Goal: Navigation & Orientation: Find specific page/section

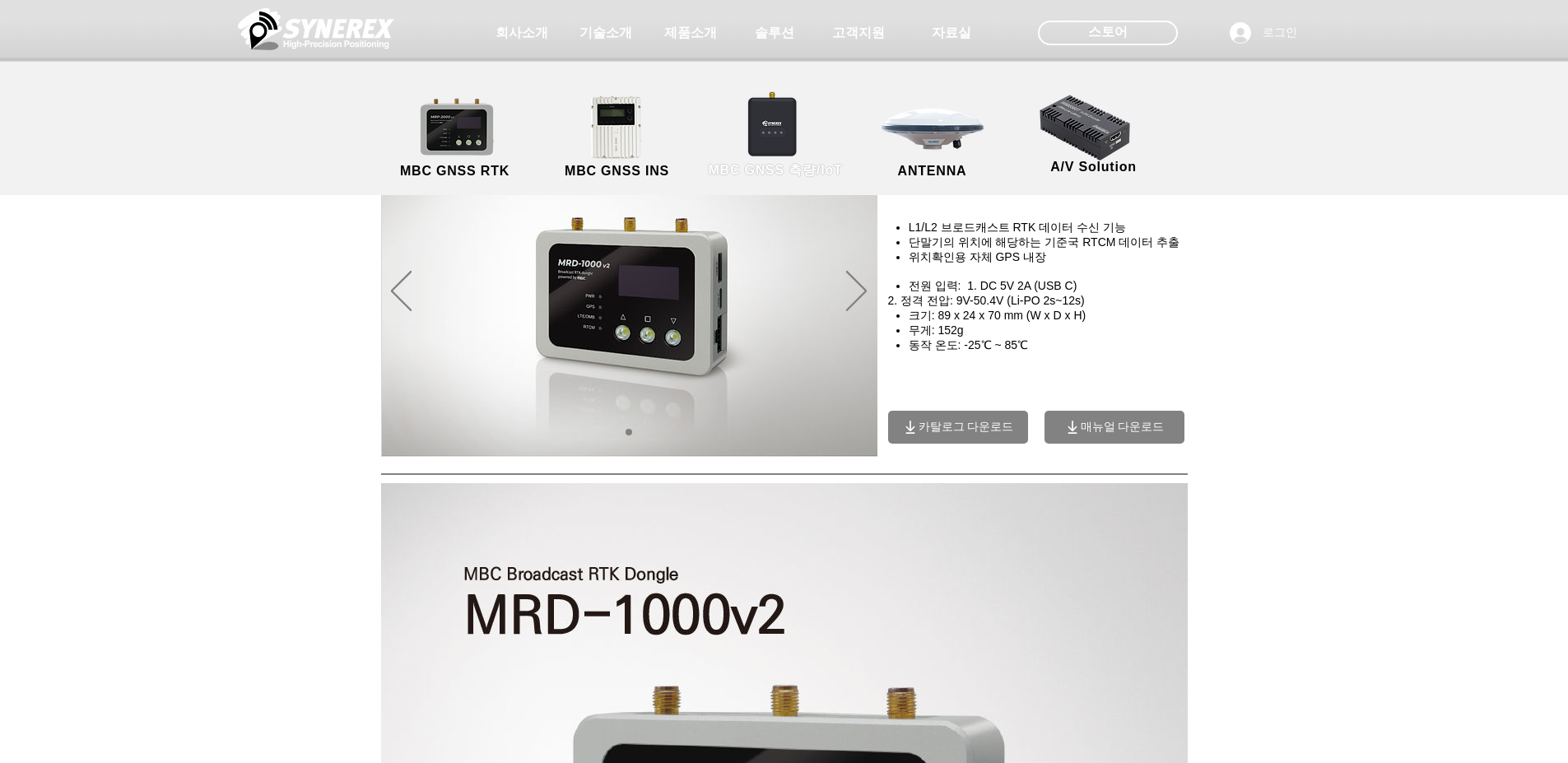
click at [796, 122] on link "MBC GNSS 측량/IoT" at bounding box center [775, 137] width 160 height 87
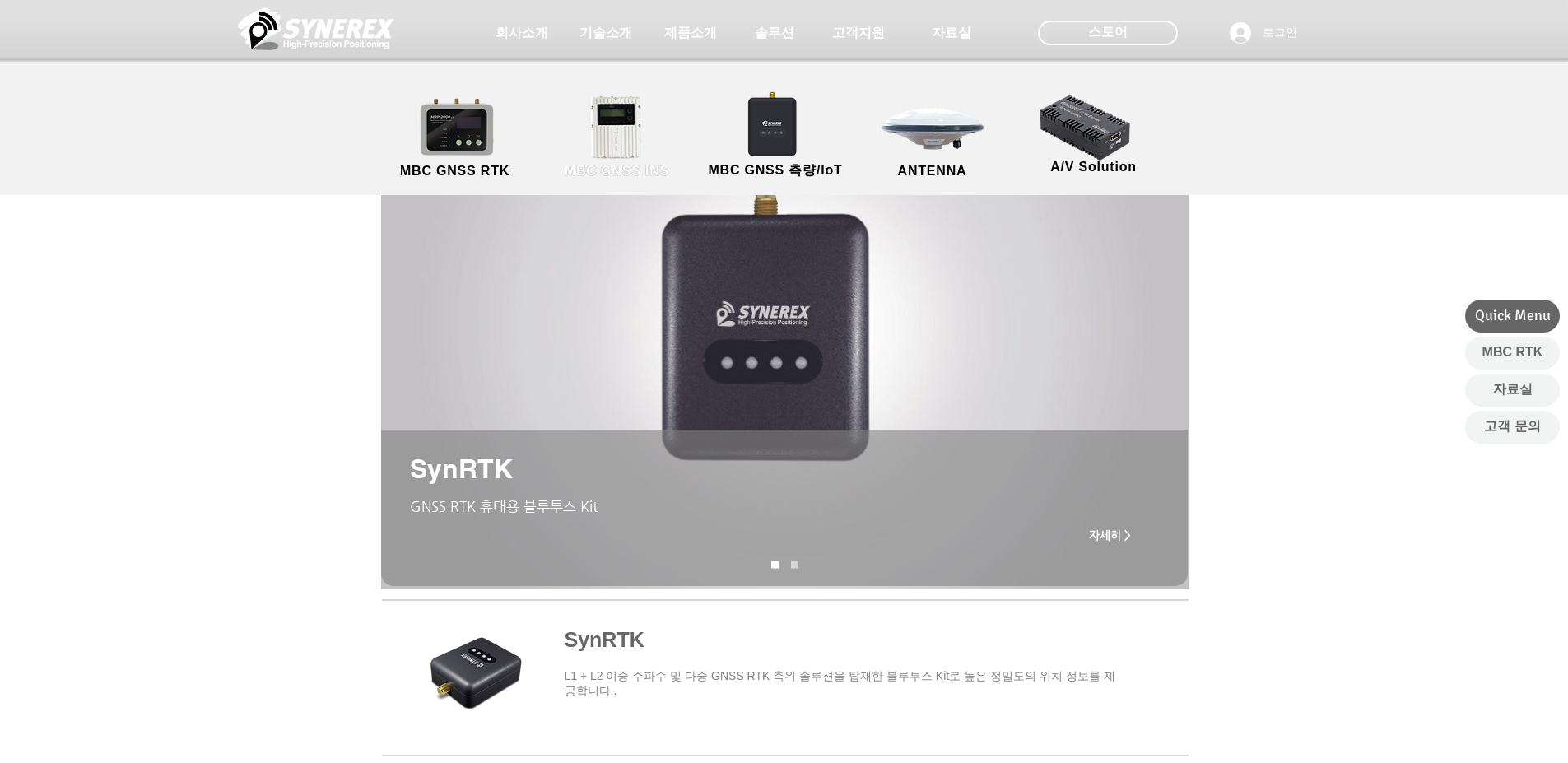
click at [625, 115] on link "MBC GNSS INS" at bounding box center [617, 137] width 148 height 87
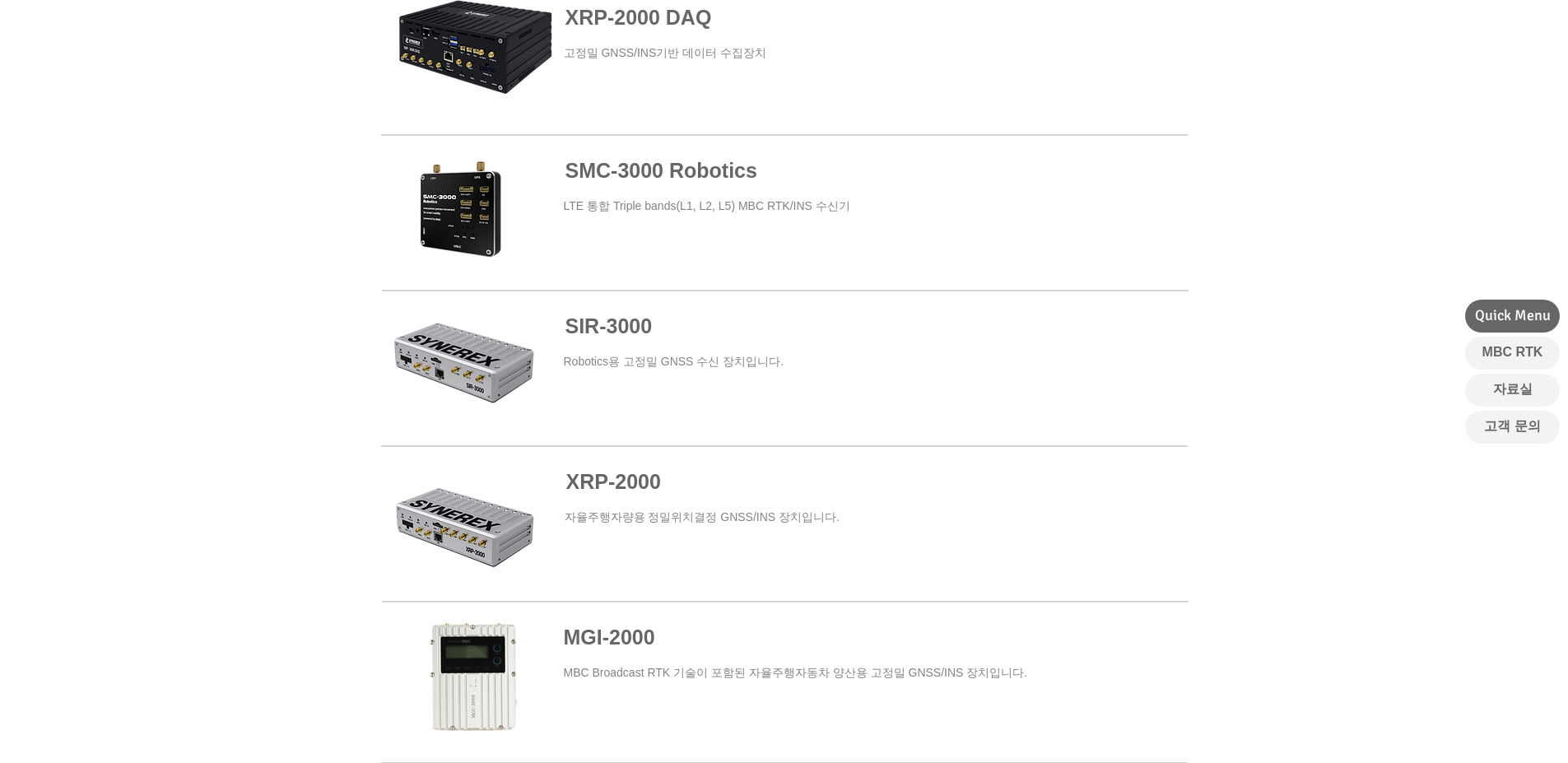
scroll to position [741, 0]
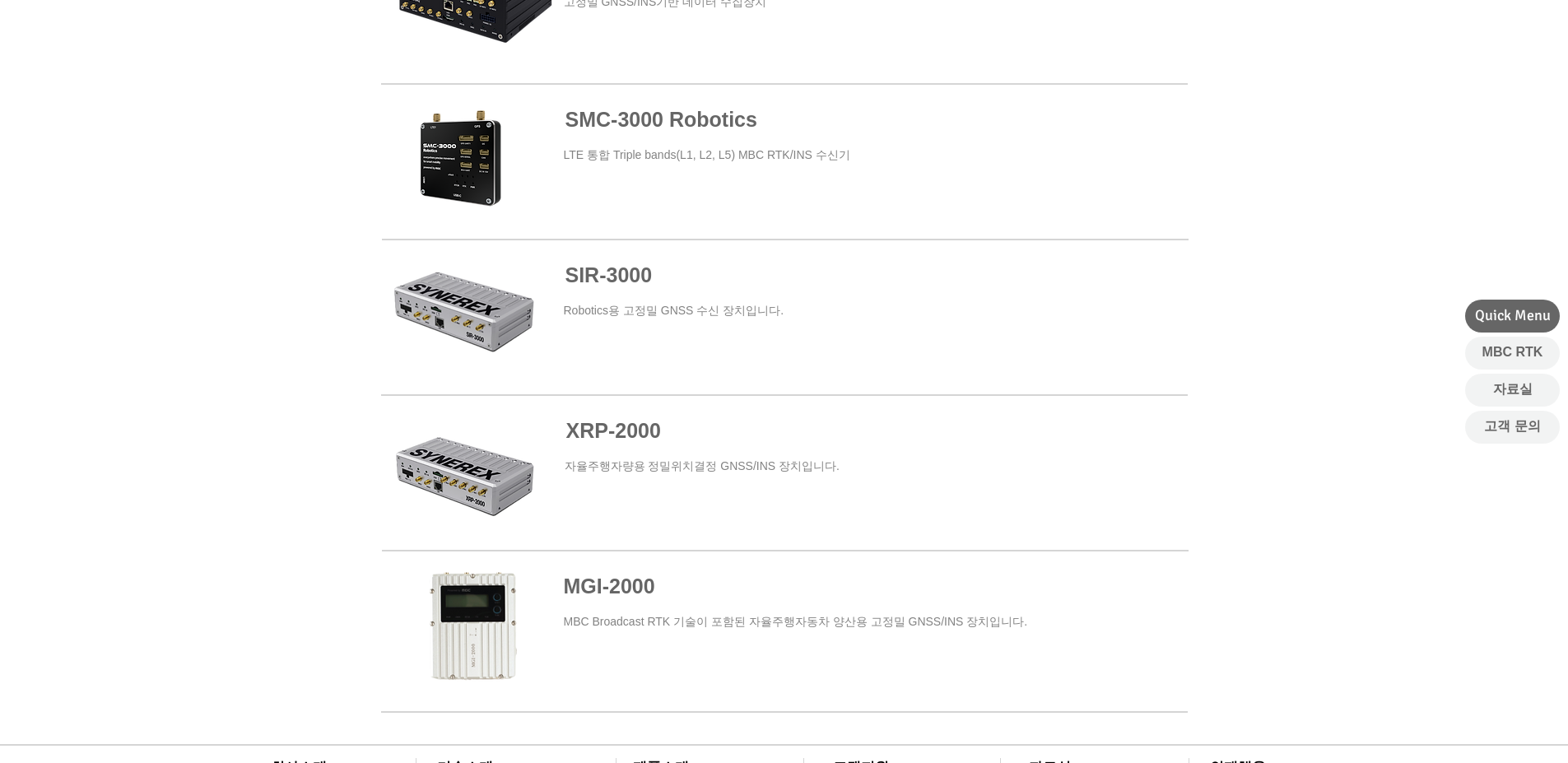
click at [657, 121] on span "SMC-3000 Robotics" at bounding box center [661, 119] width 192 height 23
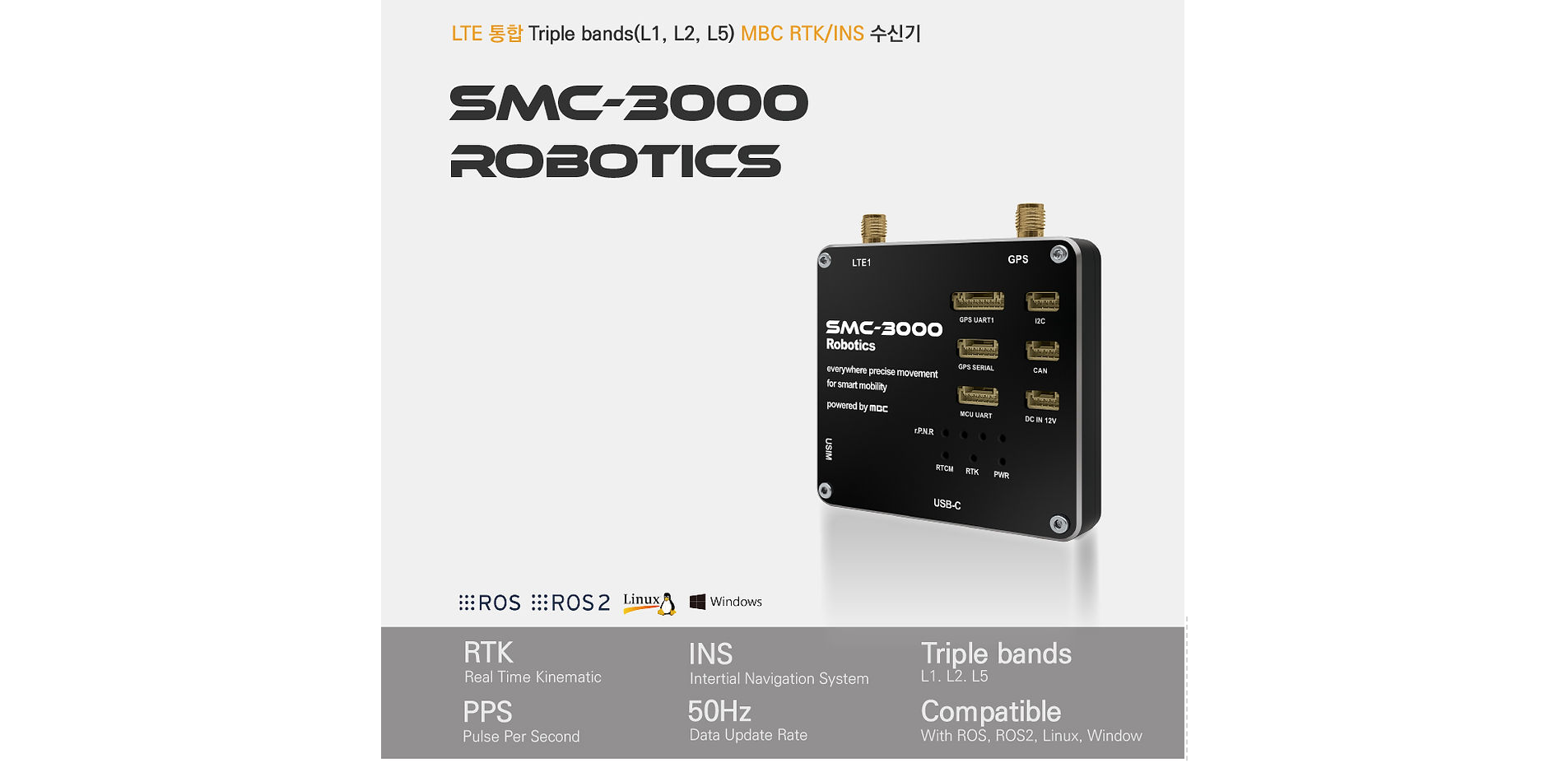
scroll to position [658, 0]
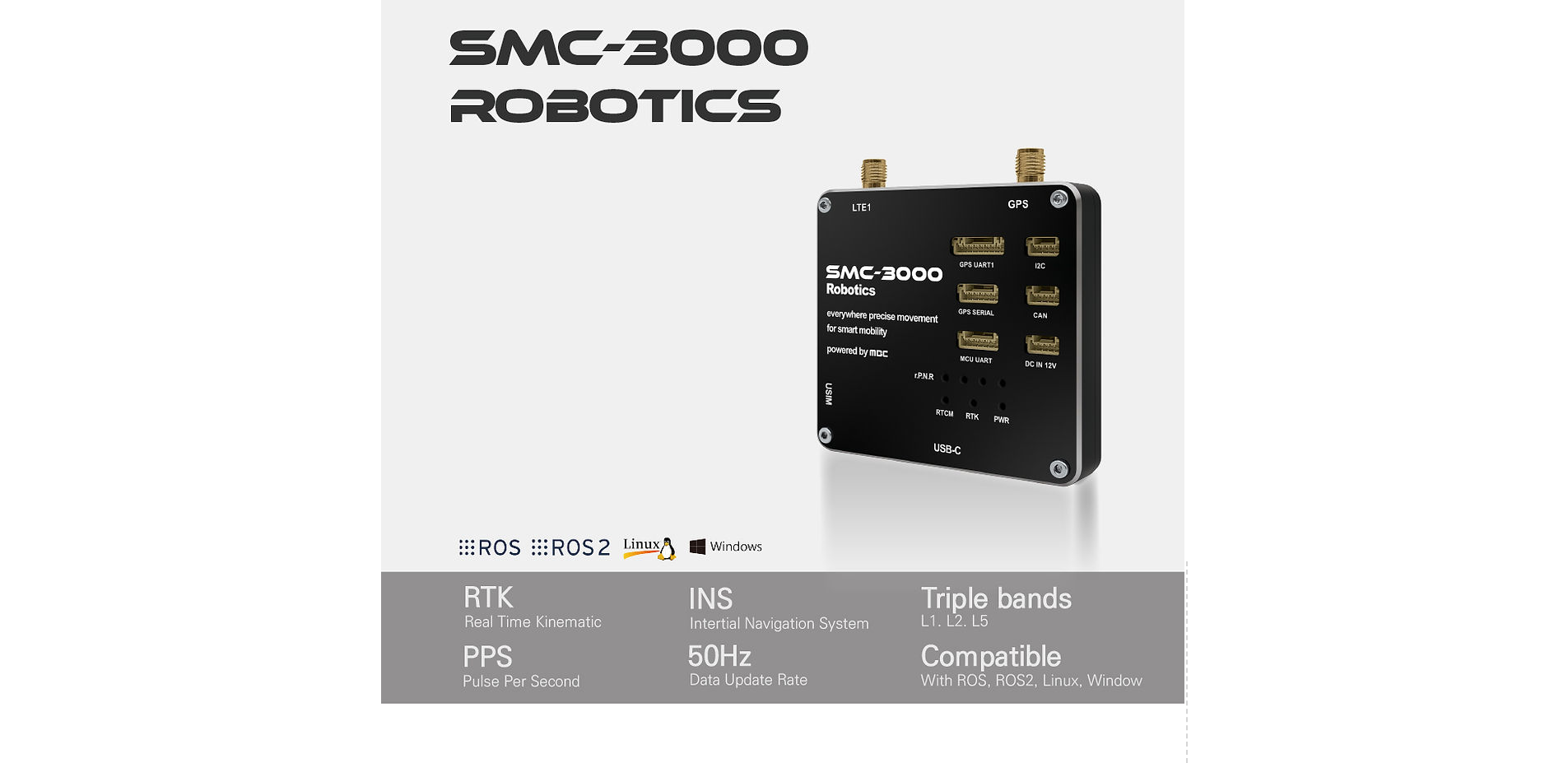
drag, startPoint x: 1295, startPoint y: 237, endPoint x: 1289, endPoint y: 227, distance: 11.7
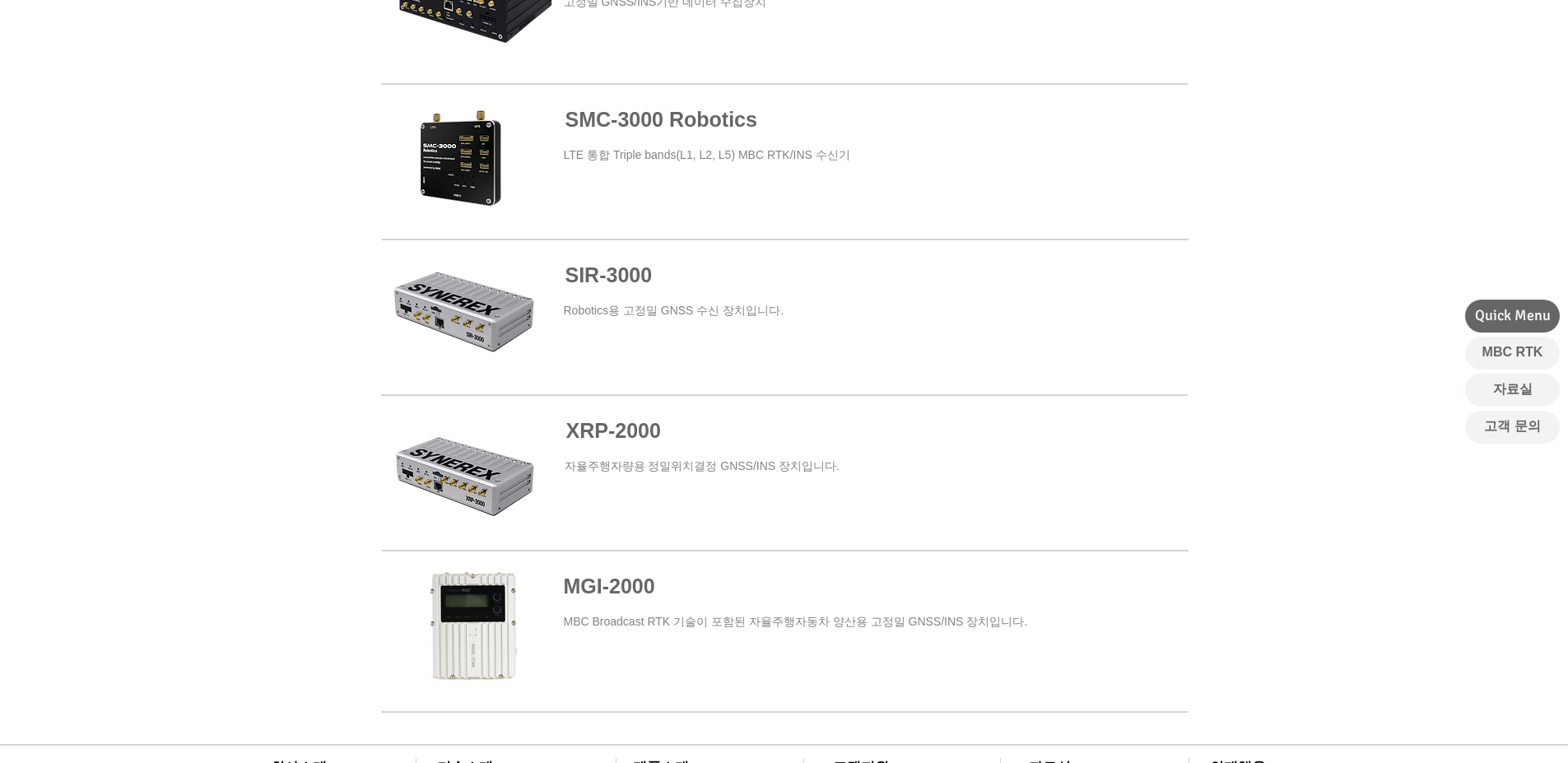
click at [622, 426] on span "XRP-2" at bounding box center [597, 430] width 61 height 23
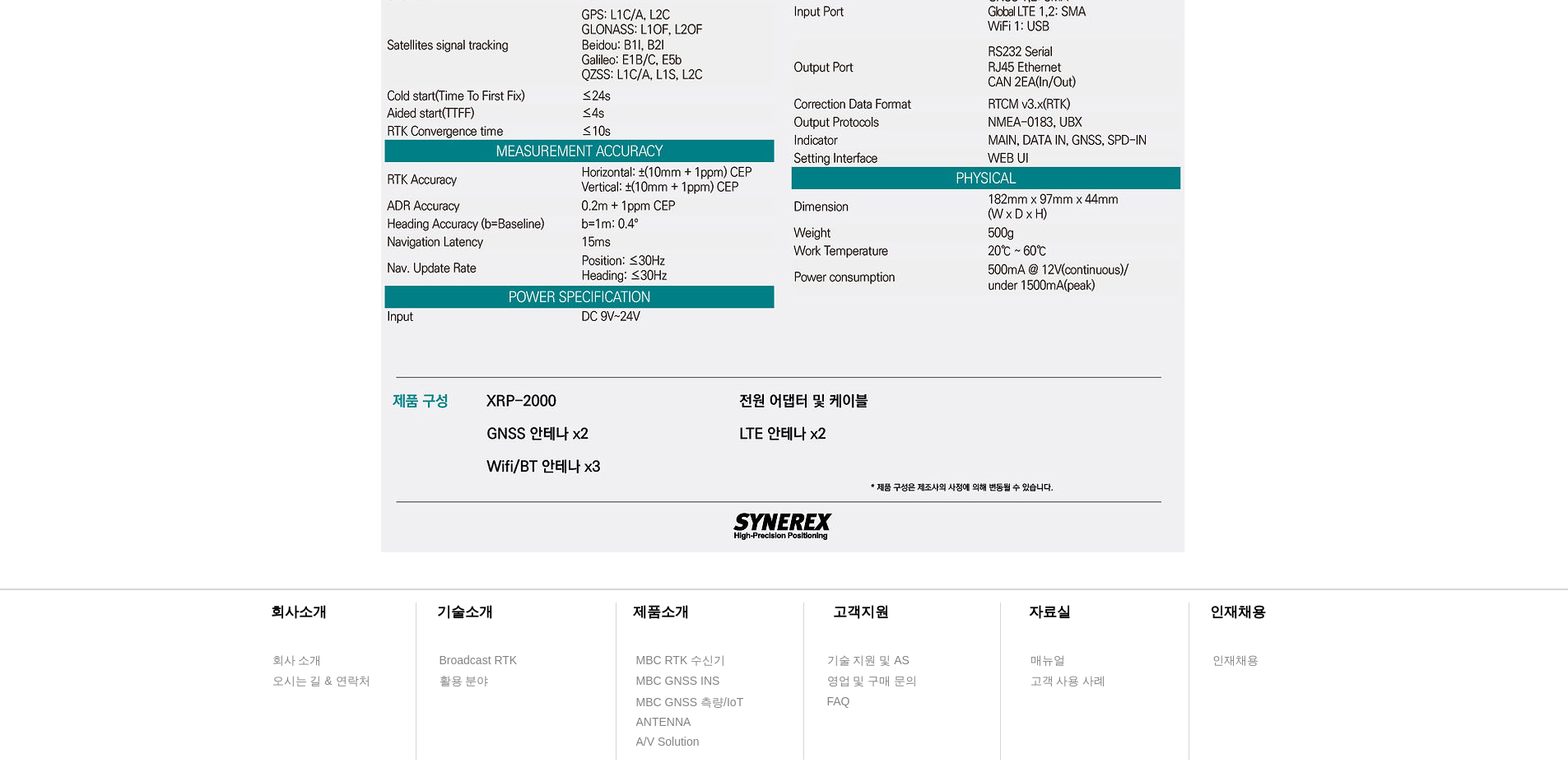
scroll to position [4645, 0]
